Goal: Communication & Community: Answer question/provide support

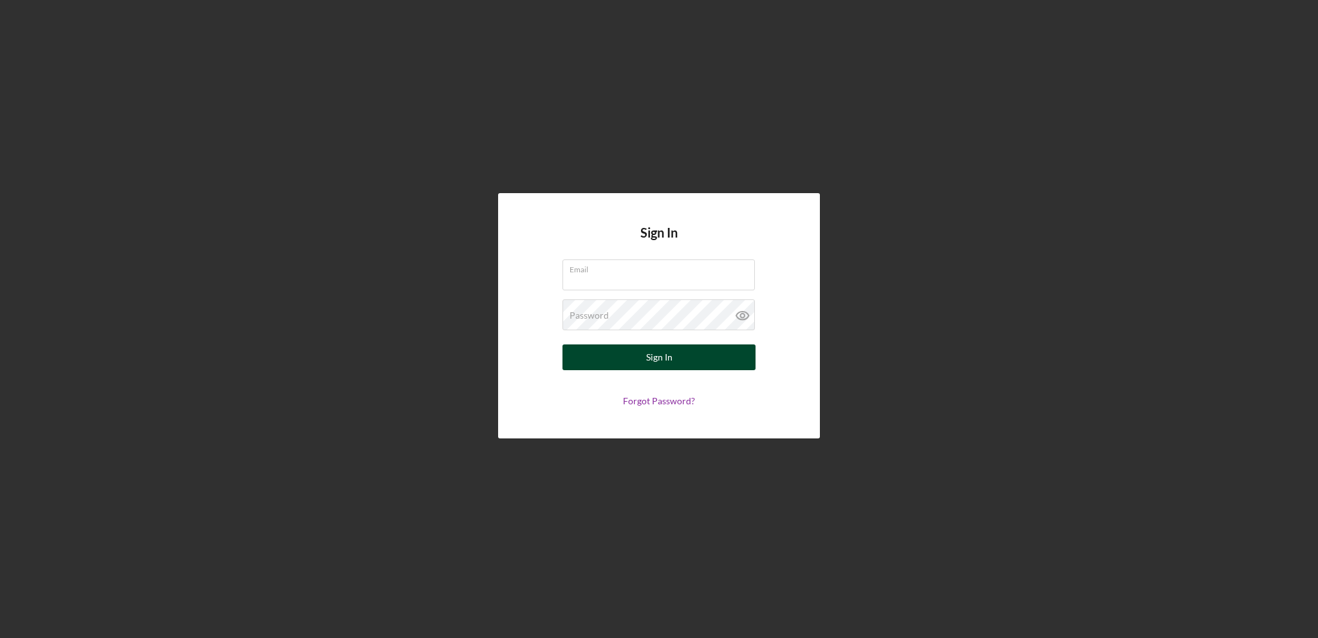
type input "[PERSON_NAME][EMAIL_ADDRESS][PERSON_NAME][DOMAIN_NAME]"
click at [620, 352] on button "Sign In" at bounding box center [658, 357] width 193 height 26
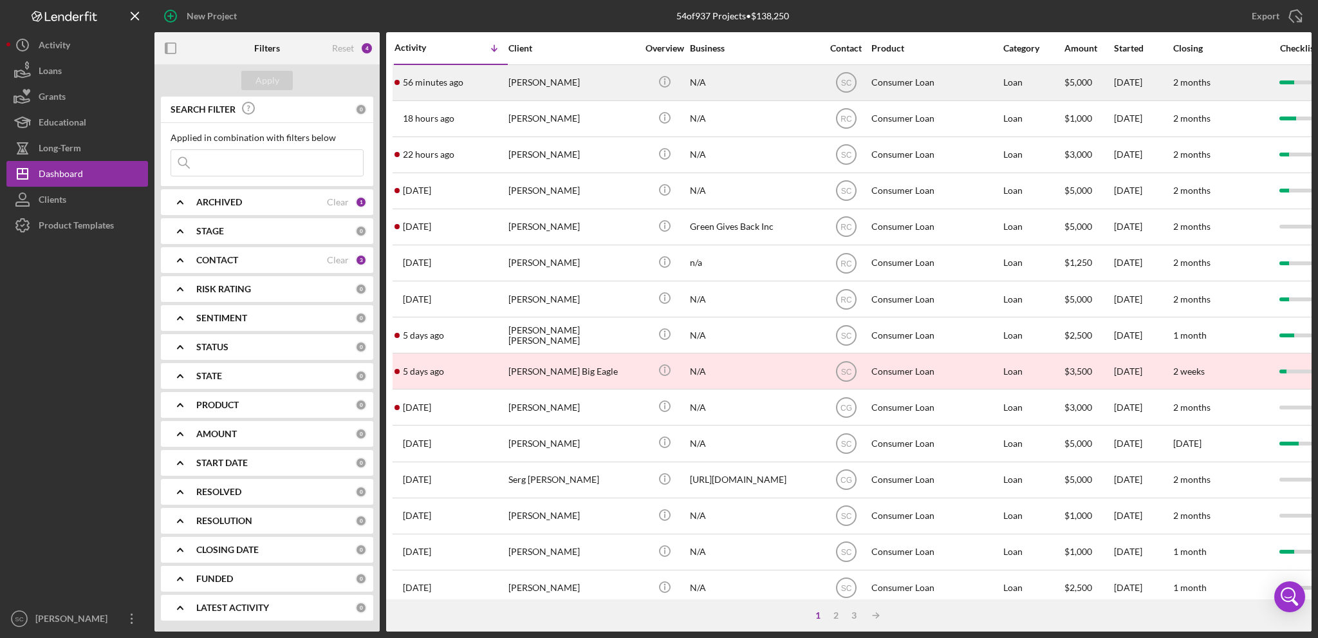
click at [605, 90] on div "[PERSON_NAME]" at bounding box center [572, 83] width 129 height 34
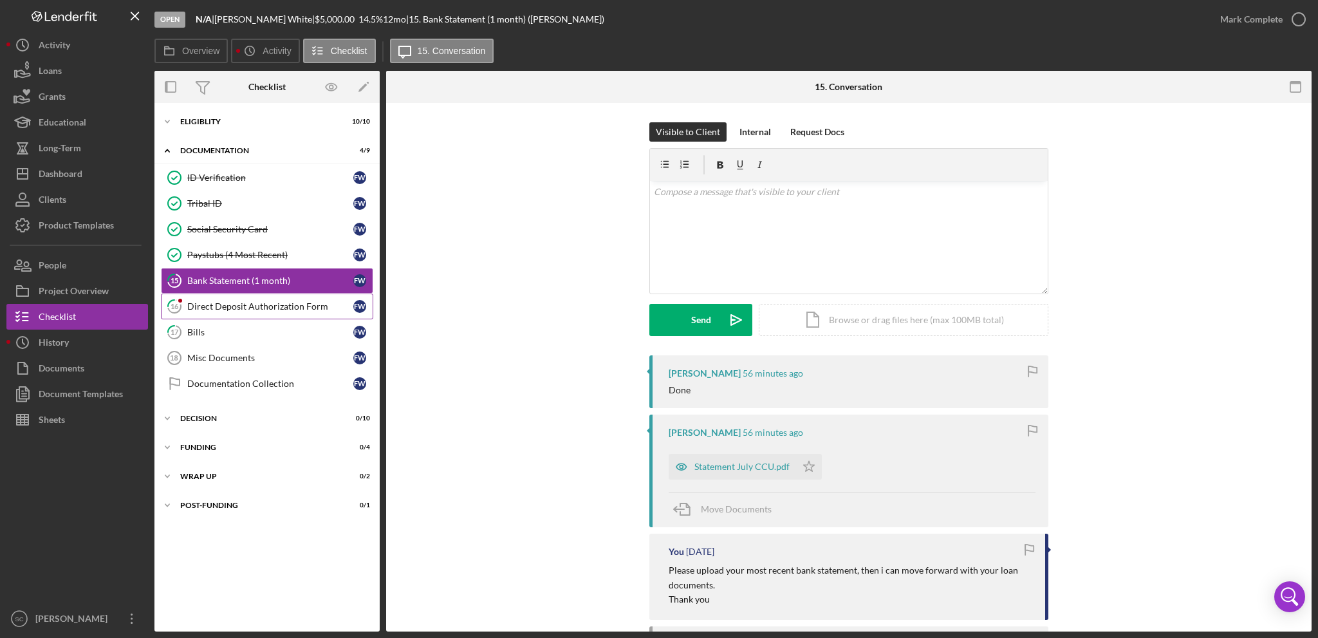
click at [215, 304] on div "Direct Deposit Authorization Form" at bounding box center [270, 306] width 166 height 10
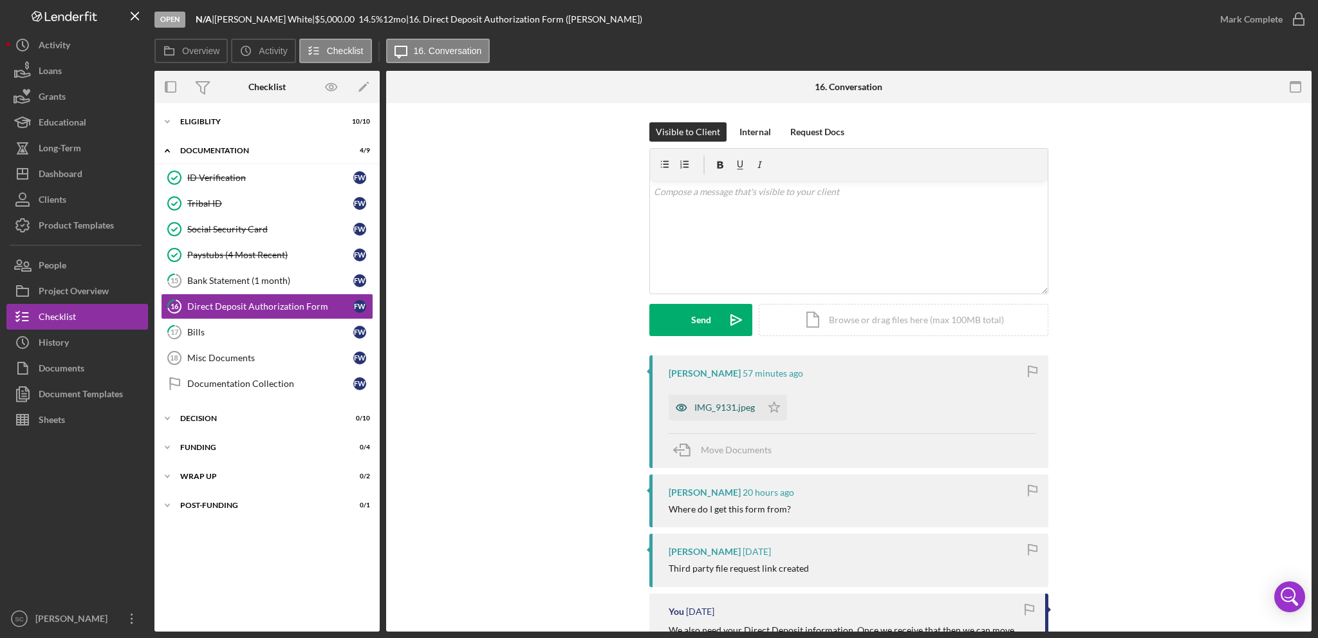
click at [718, 405] on div "IMG_9131.jpeg" at bounding box center [724, 407] width 60 height 10
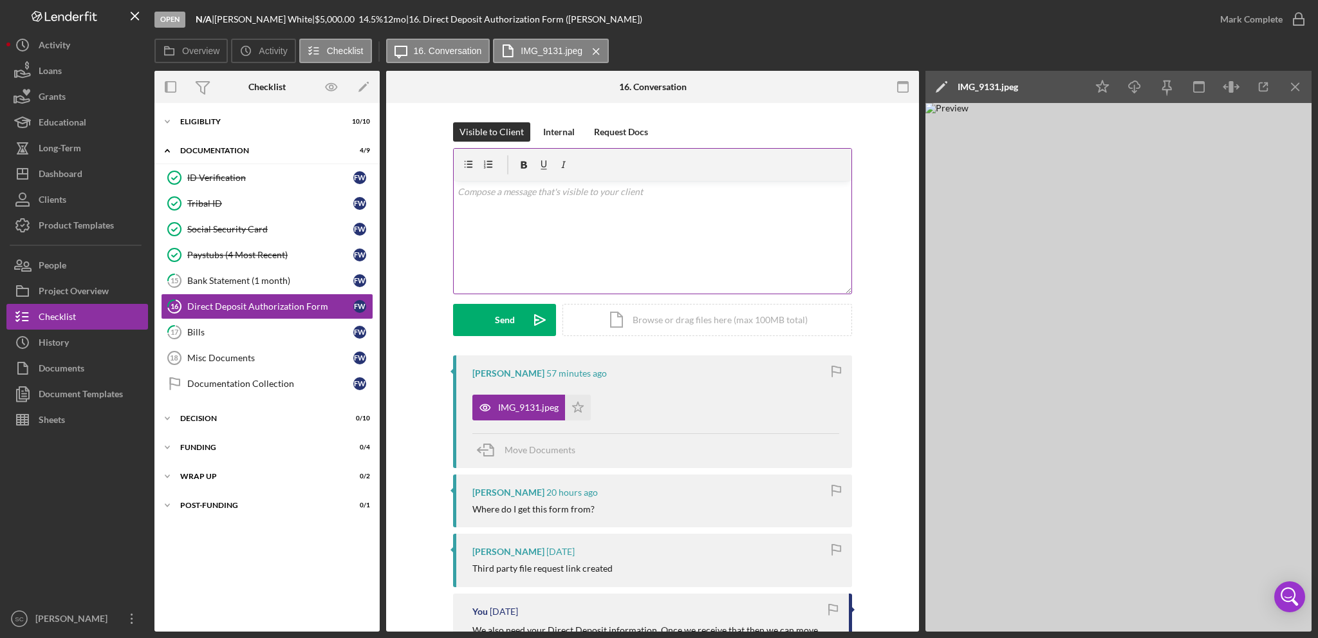
click at [591, 228] on div "v Color teal Color pink Remove color Add row above Add row below Add column bef…" at bounding box center [653, 237] width 398 height 113
click at [501, 320] on div "Send" at bounding box center [505, 320] width 20 height 32
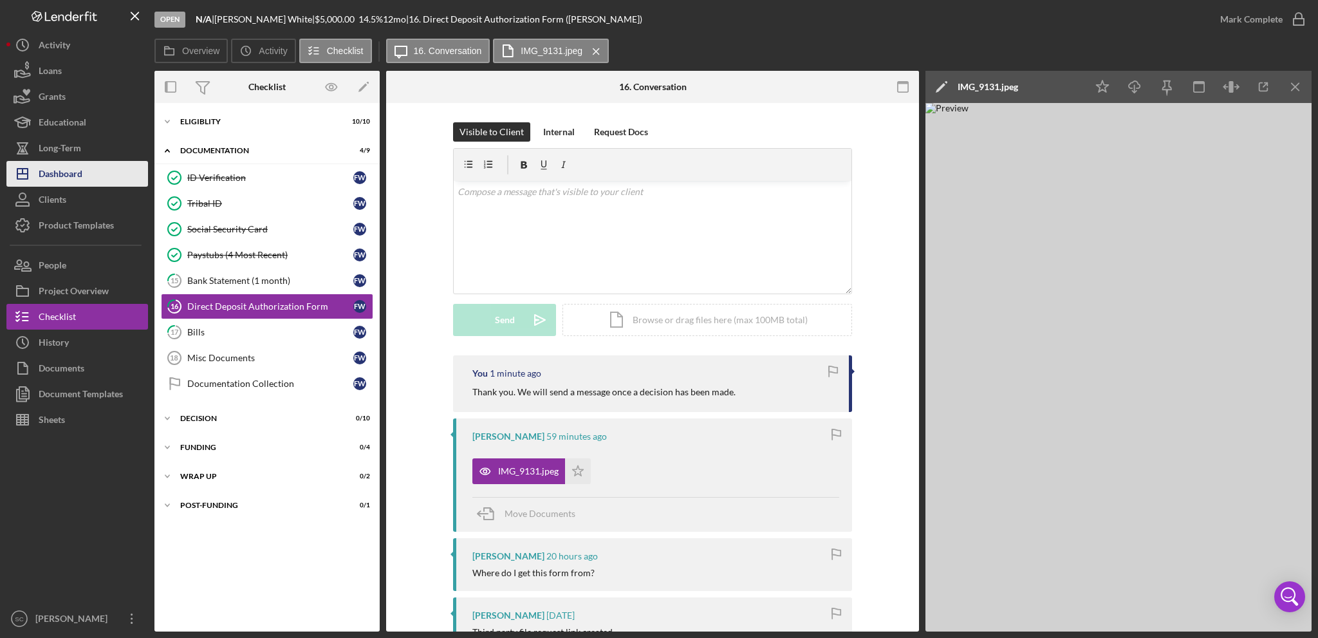
click at [66, 174] on div "Dashboard" at bounding box center [61, 175] width 44 height 29
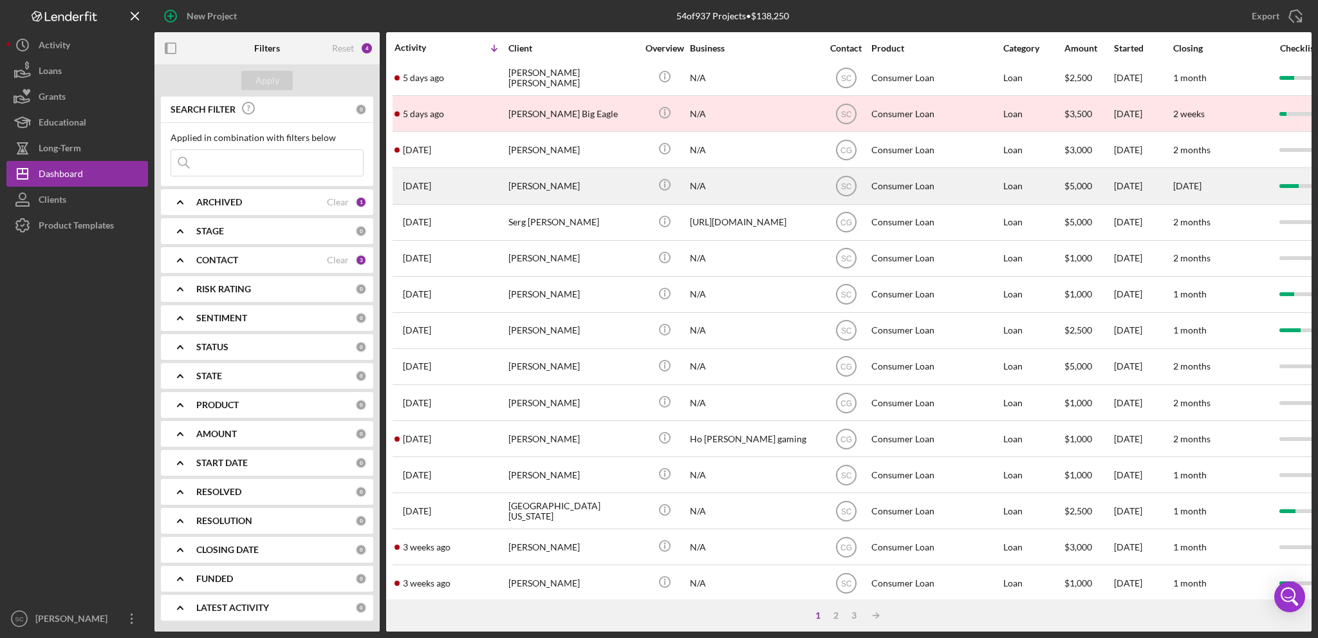
scroll to position [383, 0]
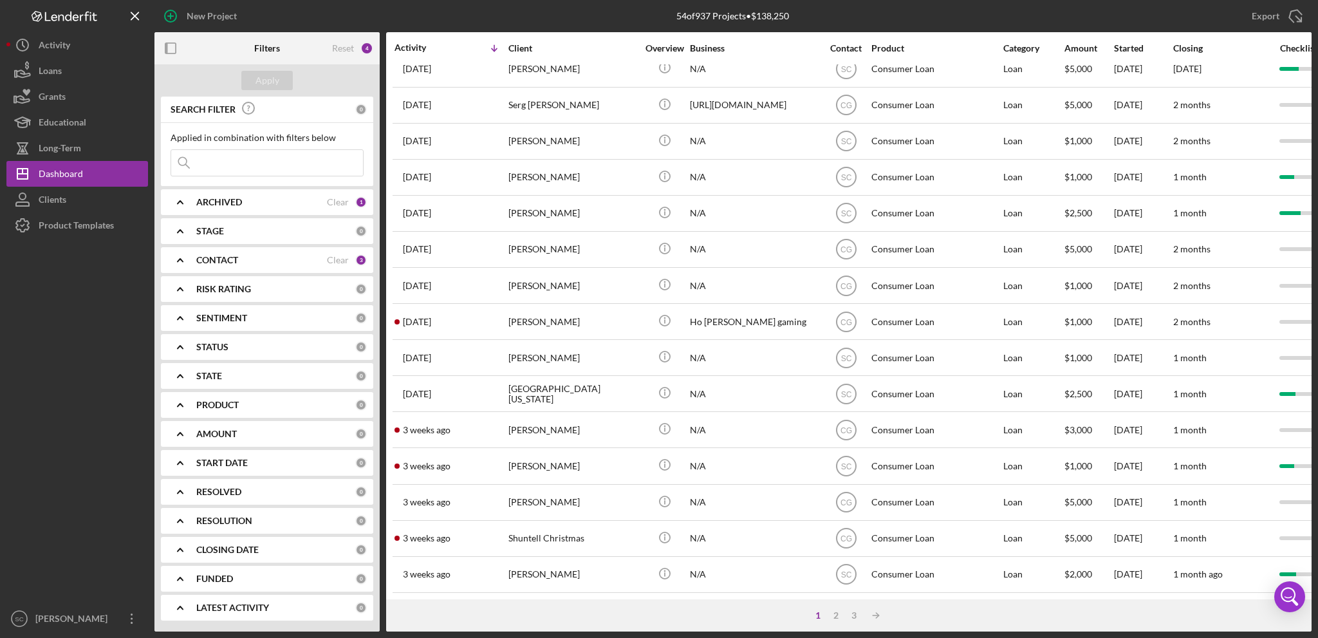
click at [836, 607] on div "1 2 3 Icon/Table Sort Arrow" at bounding box center [848, 615] width 925 height 32
click at [835, 611] on div "2" at bounding box center [836, 615] width 18 height 10
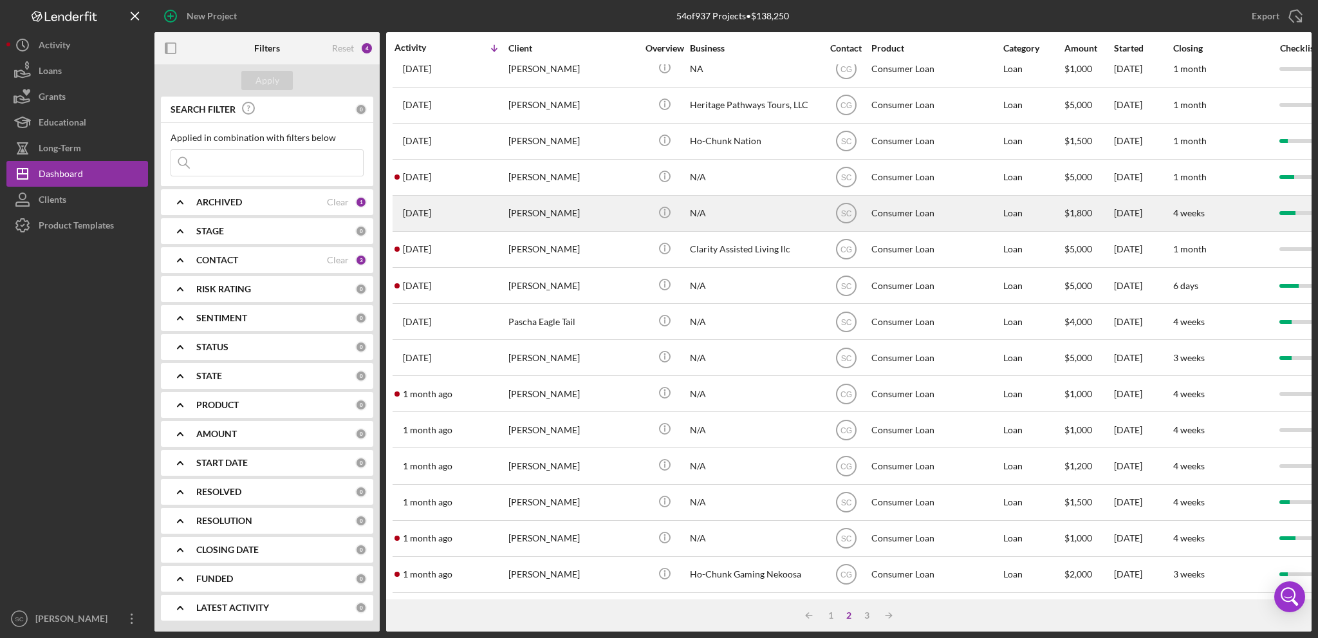
click at [562, 200] on div "[PERSON_NAME]" at bounding box center [572, 213] width 129 height 34
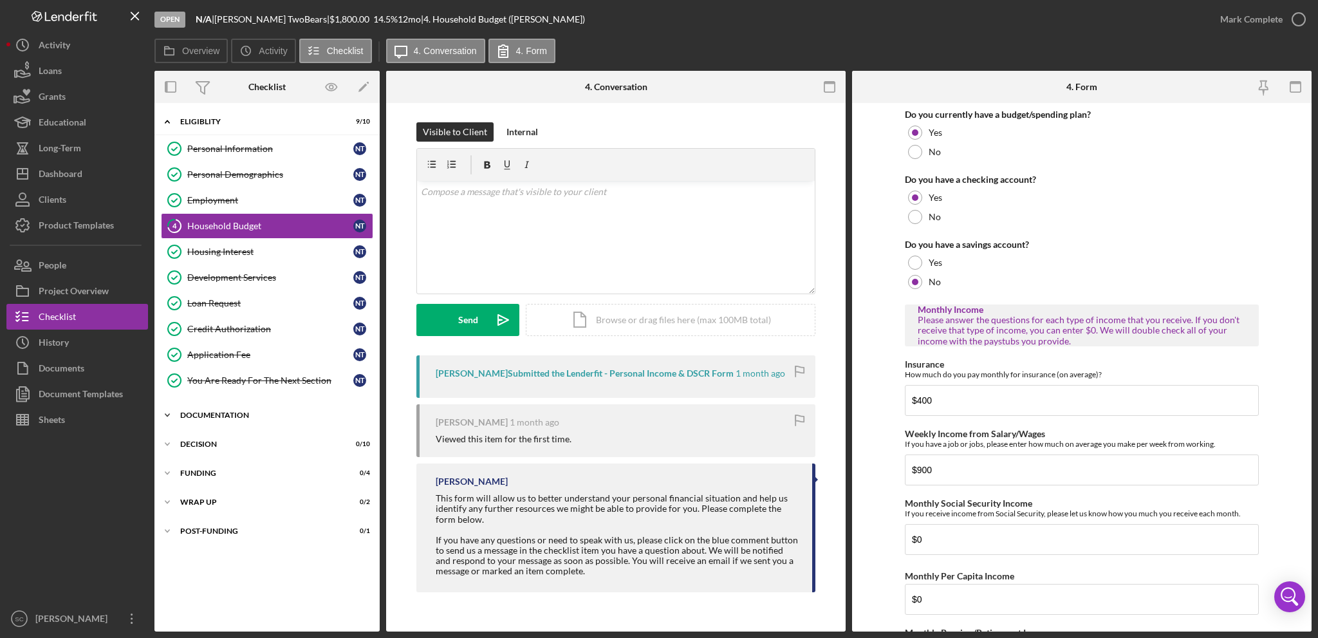
click at [172, 410] on icon "Icon/Expander" at bounding box center [167, 415] width 26 height 26
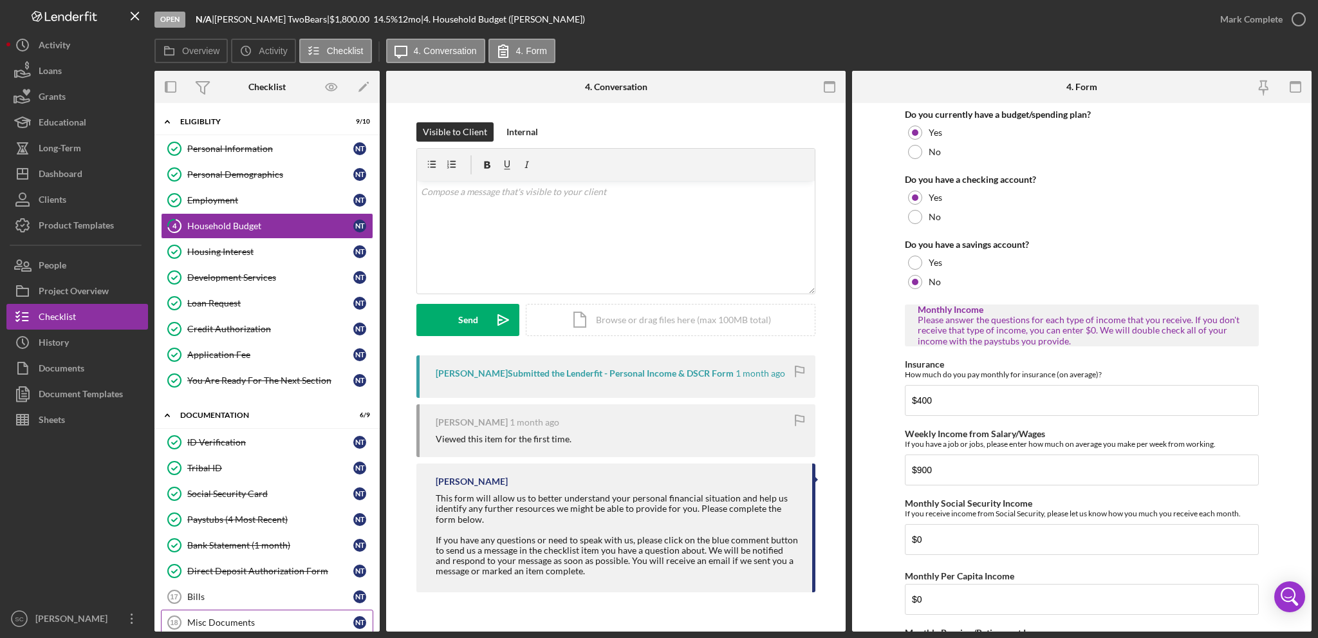
scroll to position [152, 0]
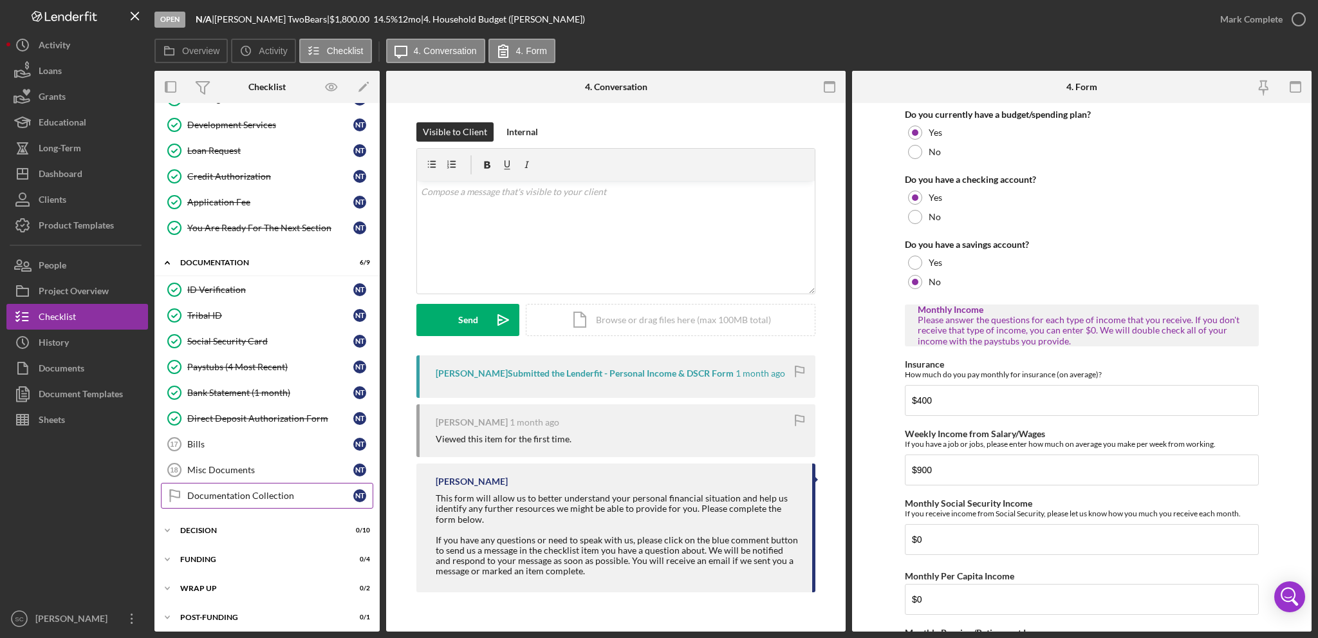
click at [202, 490] on div "Documentation Collection" at bounding box center [270, 495] width 166 height 10
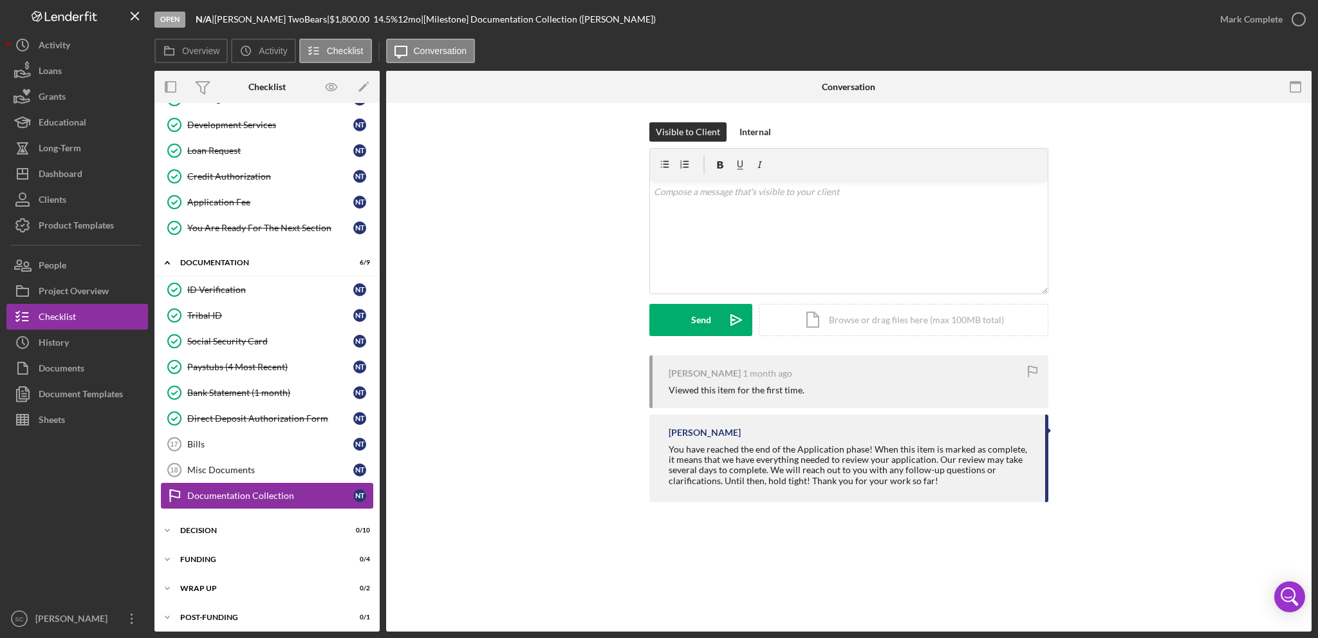
scroll to position [152, 0]
click at [166, 525] on icon "Icon/Expander" at bounding box center [167, 530] width 26 height 26
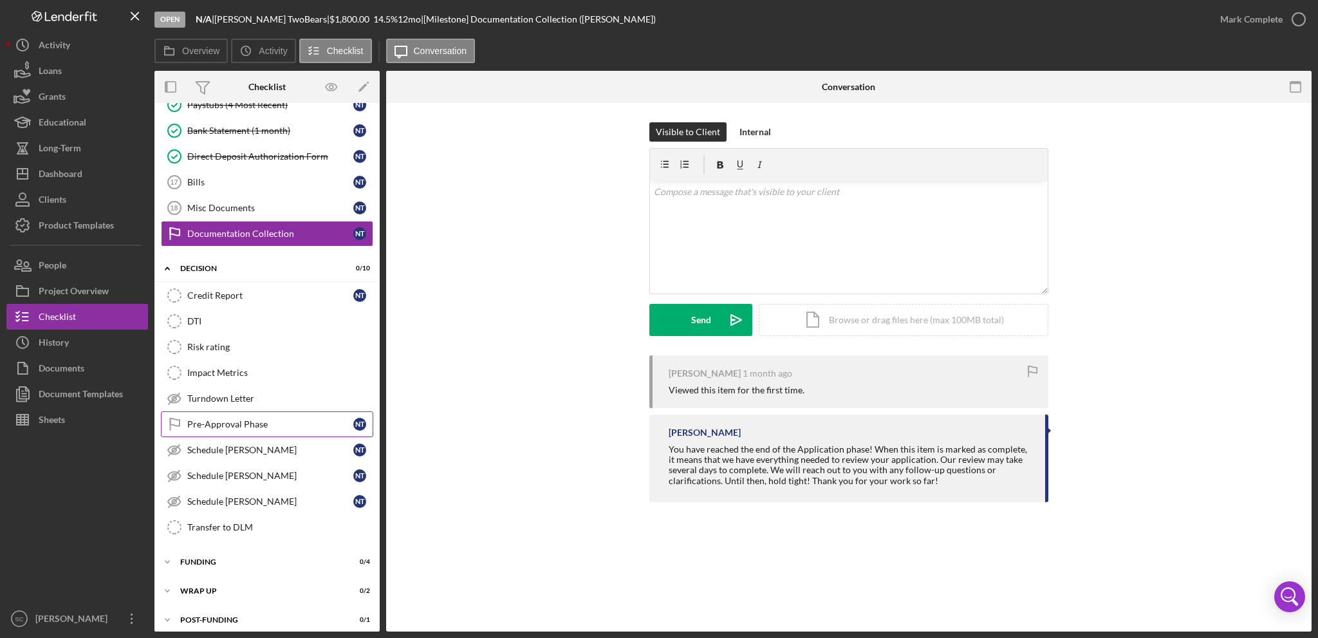
click at [242, 419] on div "Pre-Approval Phase" at bounding box center [270, 424] width 166 height 10
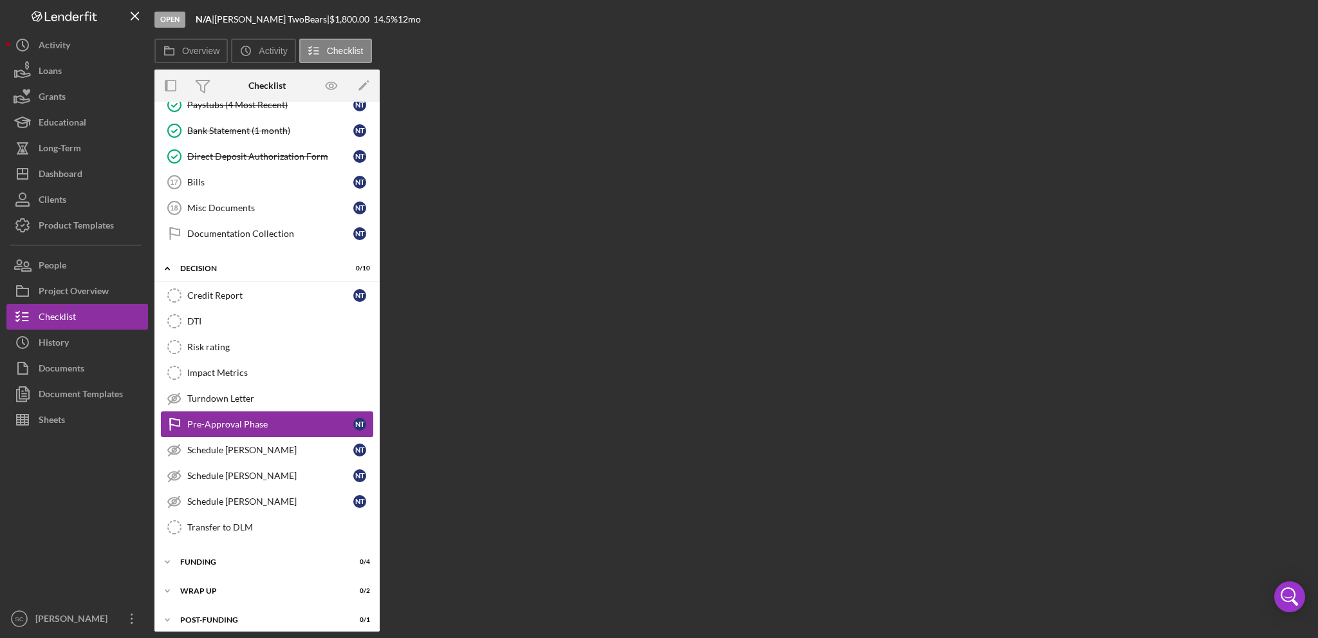
scroll to position [414, 0]
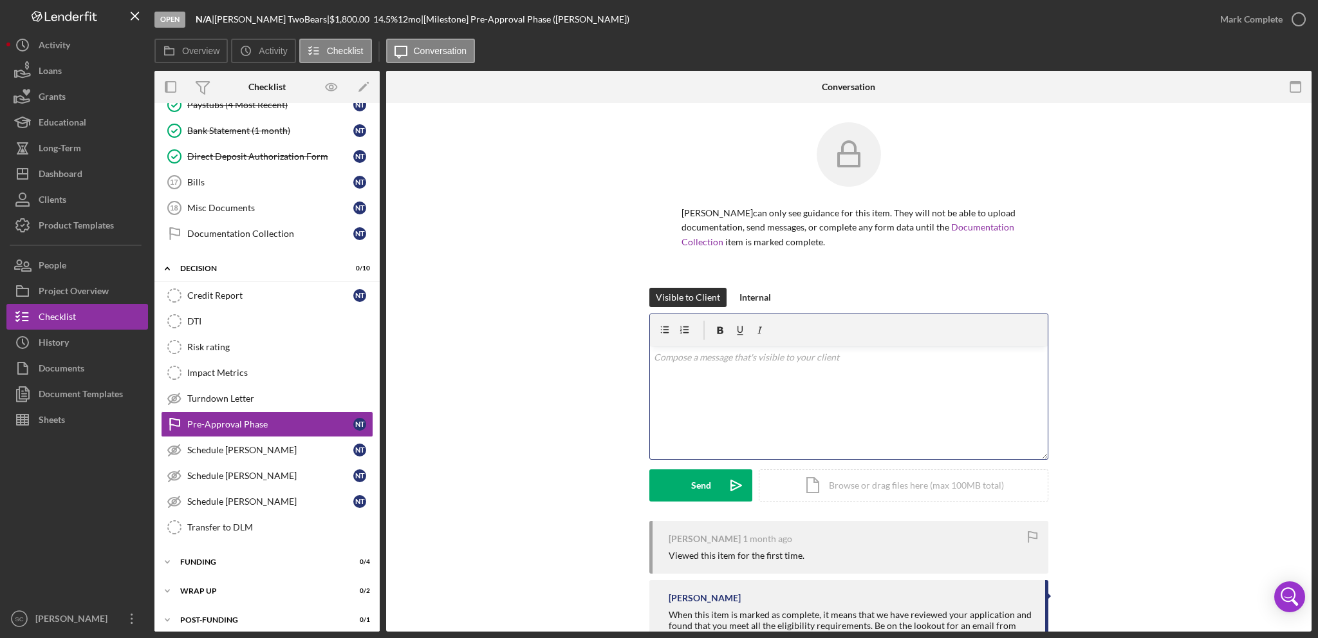
click at [795, 393] on div "v Color teal Color pink Remove color Add row above Add row below Add column bef…" at bounding box center [849, 402] width 398 height 113
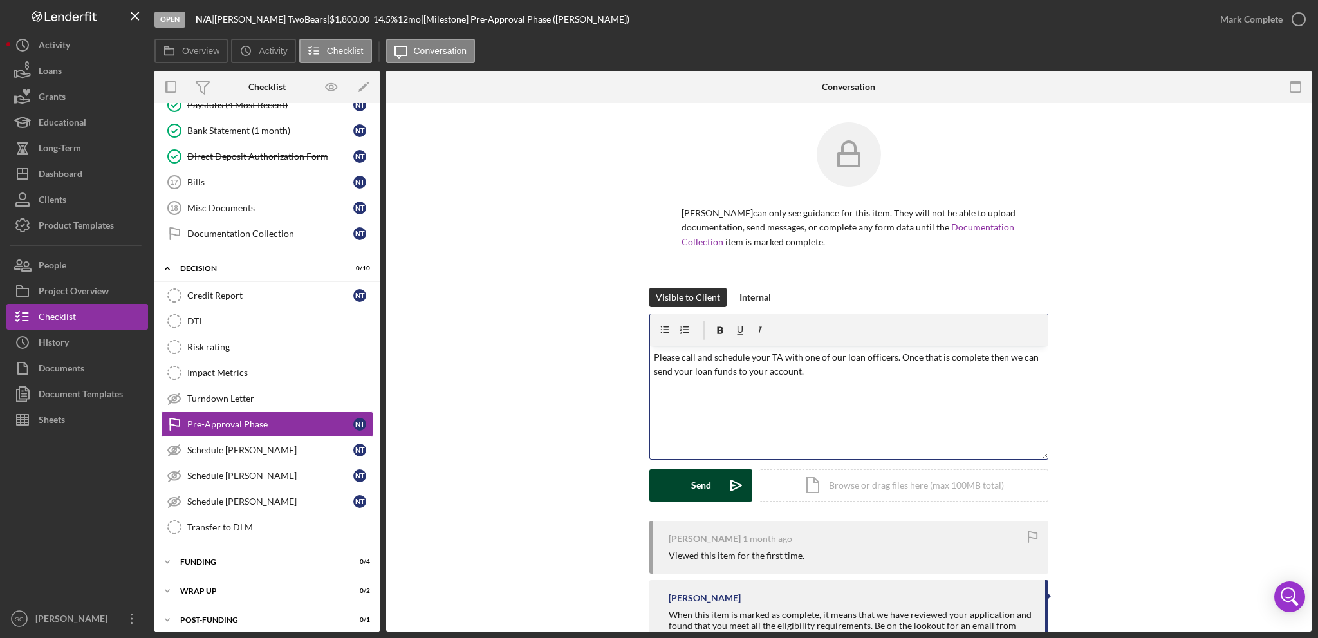
click at [677, 483] on button "Send Icon/icon-invite-send" at bounding box center [700, 485] width 103 height 32
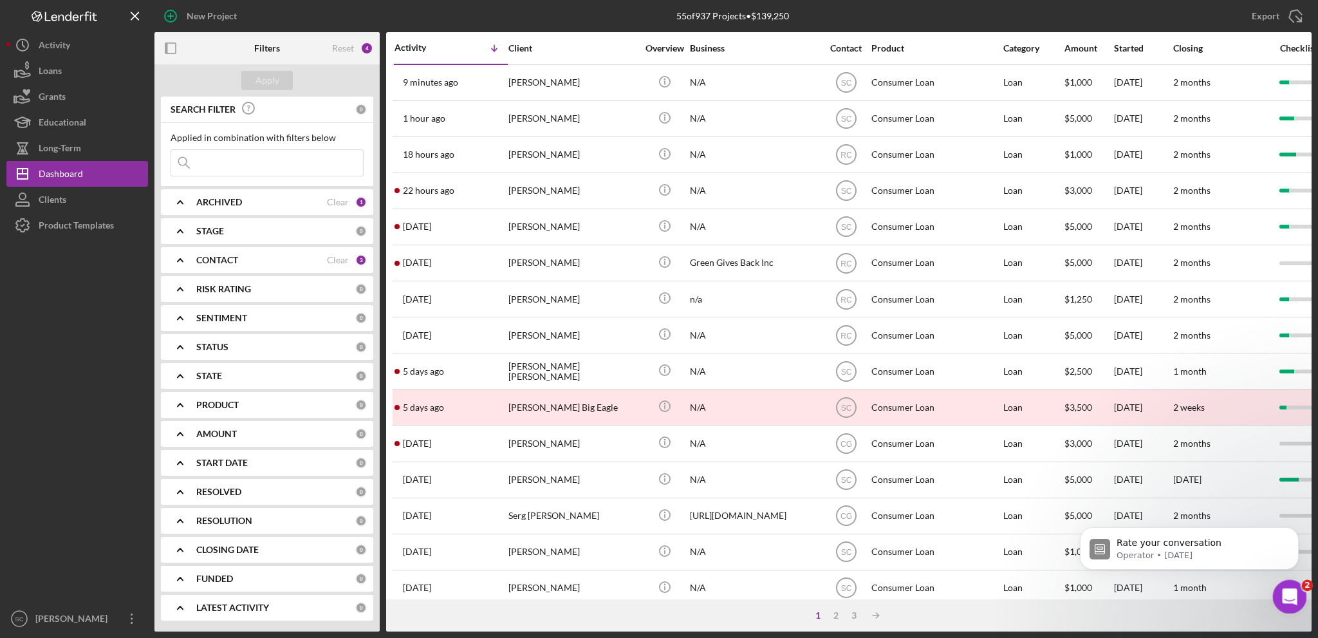
click at [1285, 591] on icon "Open Intercom Messenger" at bounding box center [1287, 594] width 21 height 21
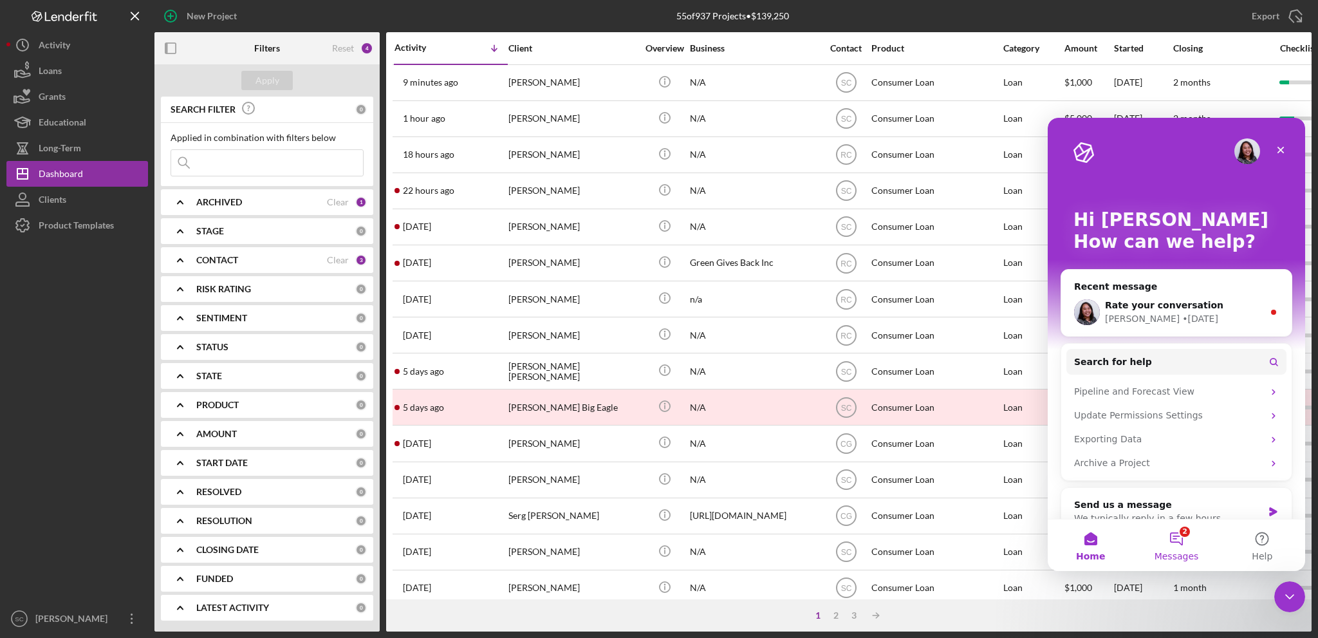
click at [1180, 537] on button "2 Messages" at bounding box center [1176, 544] width 86 height 51
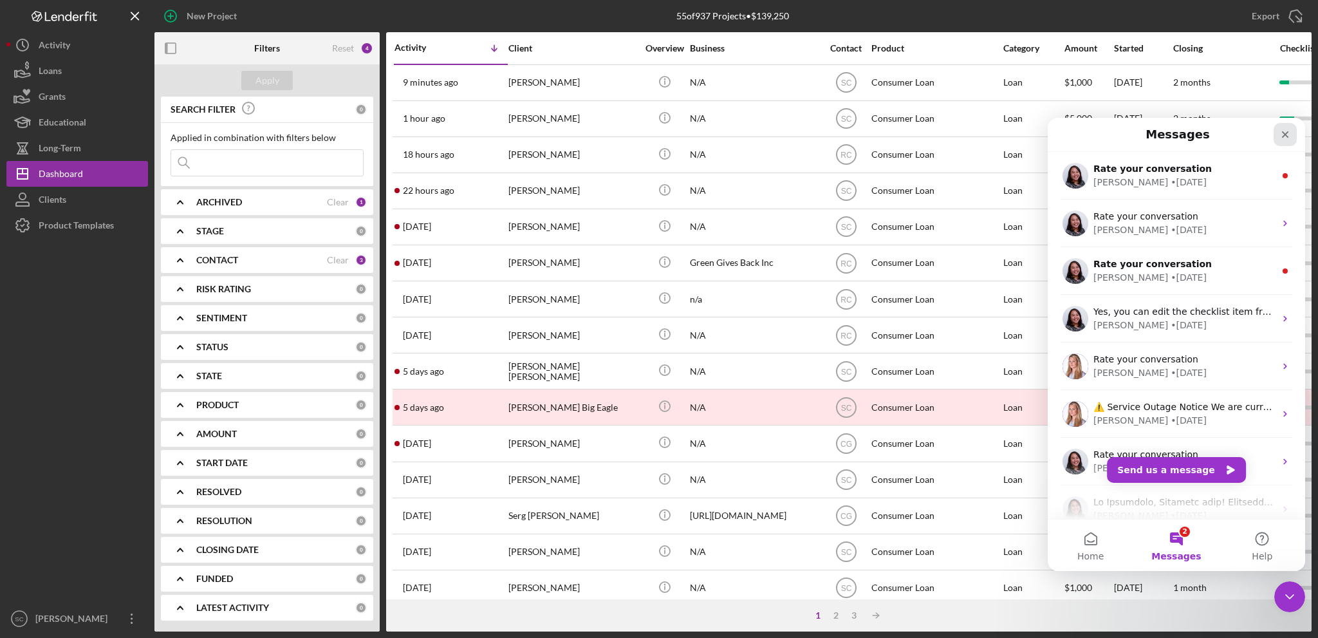
click at [1280, 133] on icon "Close" at bounding box center [1285, 134] width 10 height 10
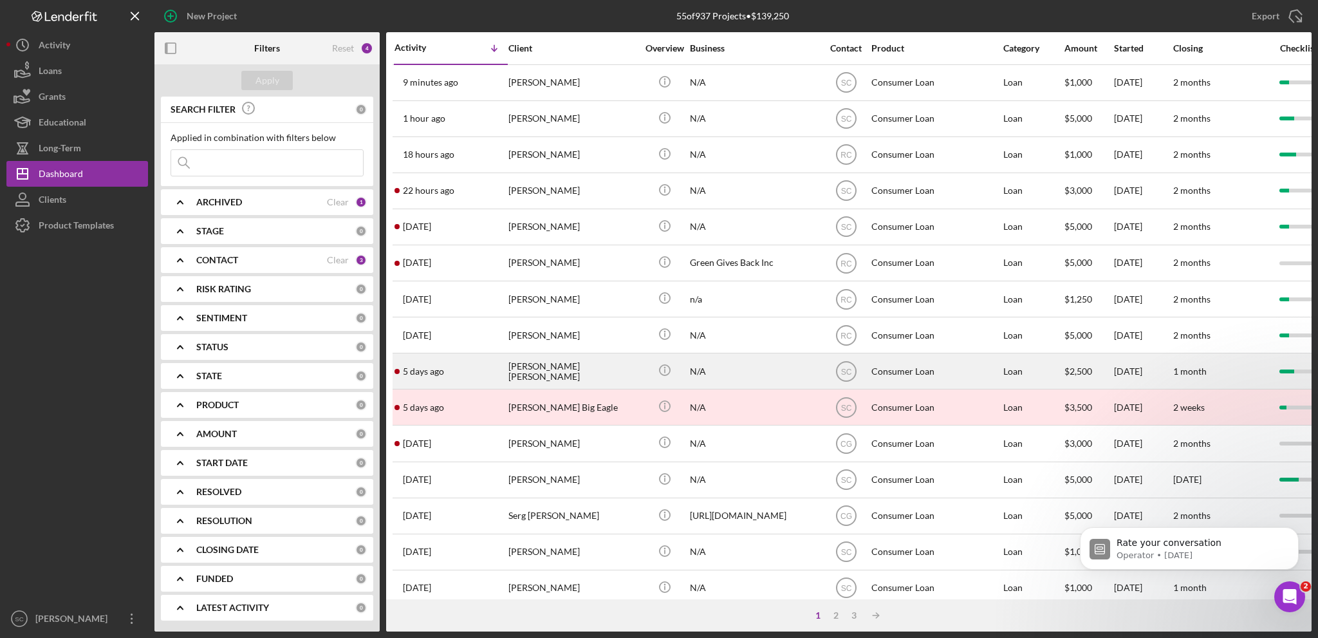
click at [552, 365] on div "[PERSON_NAME] [PERSON_NAME]" at bounding box center [572, 371] width 129 height 34
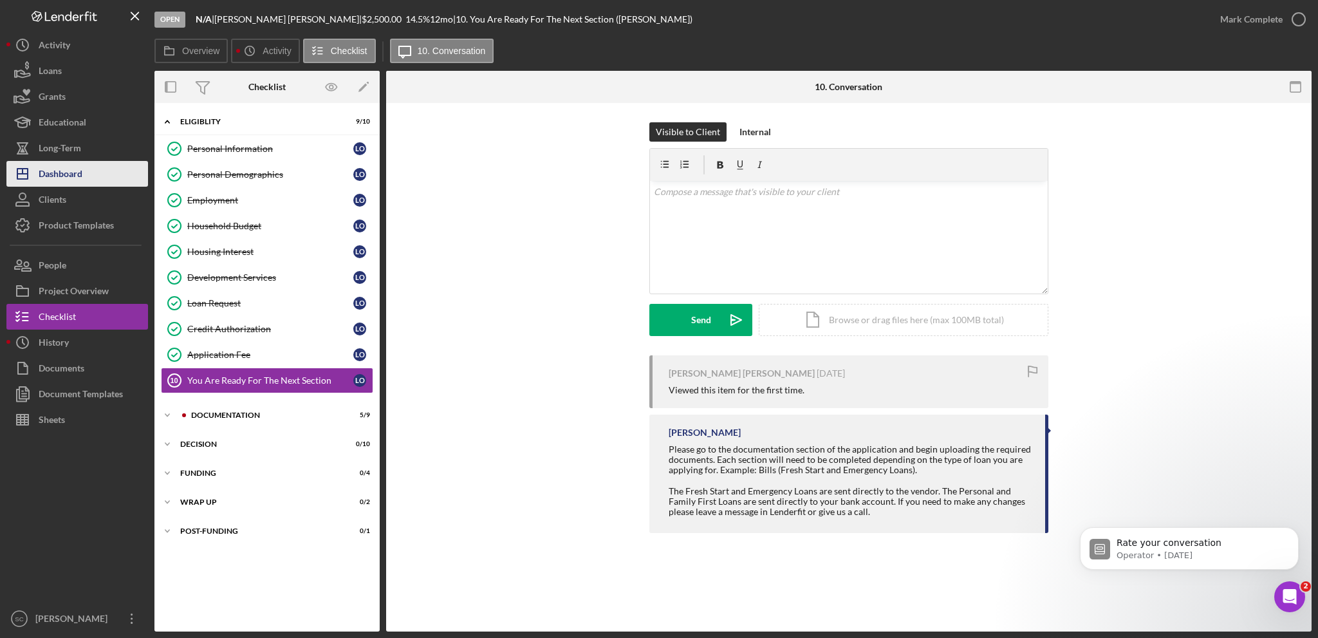
click at [86, 173] on button "Icon/Dashboard Dashboard" at bounding box center [77, 174] width 142 height 26
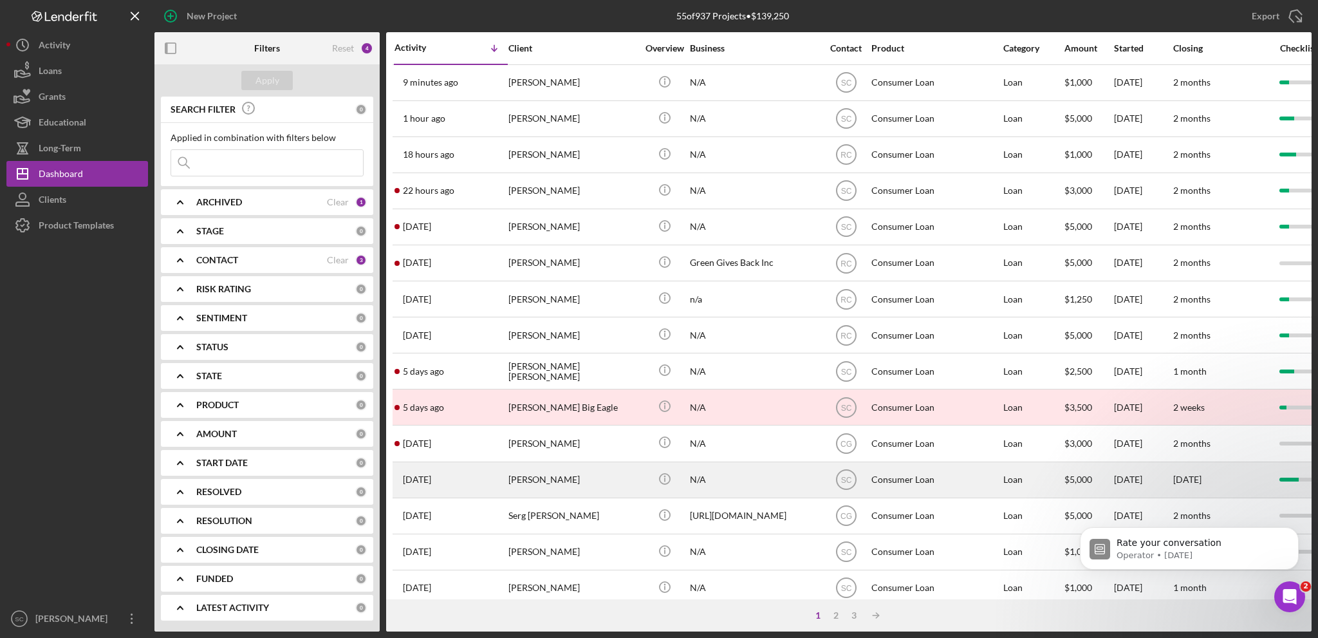
click at [563, 477] on div "[PERSON_NAME]" at bounding box center [572, 480] width 129 height 34
